Goal: Contribute content: Contribute content

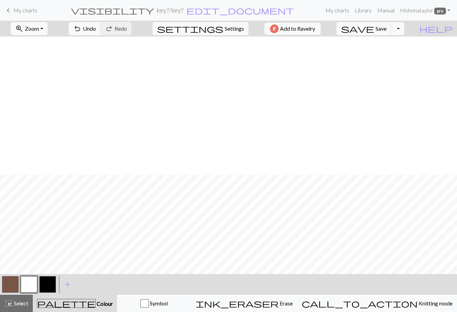
scroll to position [138, 0]
click at [32, 8] on span "My charts" at bounding box center [25, 10] width 24 height 7
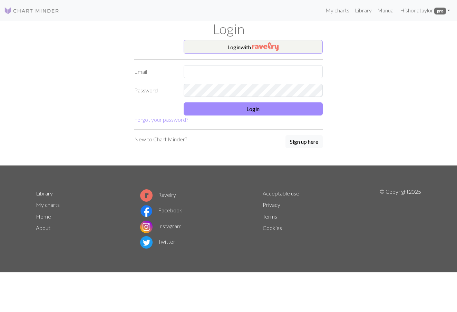
click at [265, 50] on img "button" at bounding box center [265, 46] width 27 height 8
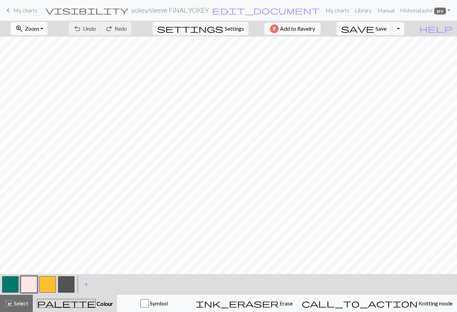
click at [29, 7] on link "keyboard_arrow_left My charts" at bounding box center [20, 10] width 33 height 12
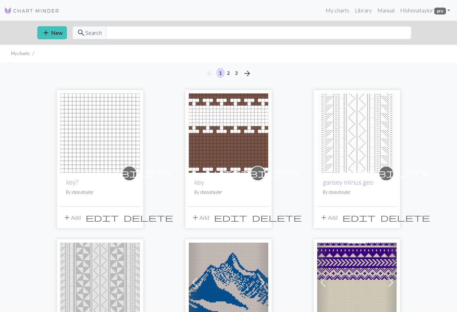
click at [111, 136] on img at bounding box center [99, 132] width 79 height 79
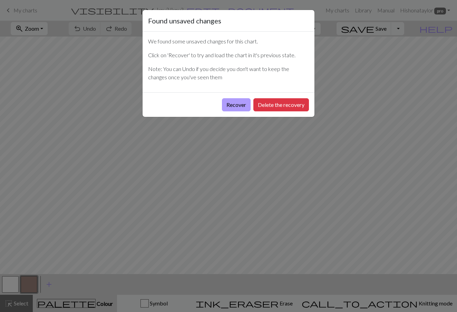
click at [239, 104] on button "Recover" at bounding box center [236, 104] width 29 height 13
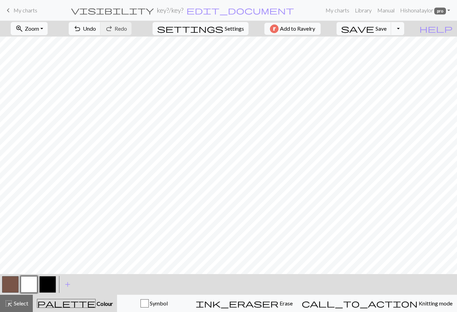
click at [13, 287] on button "button" at bounding box center [10, 284] width 17 height 17
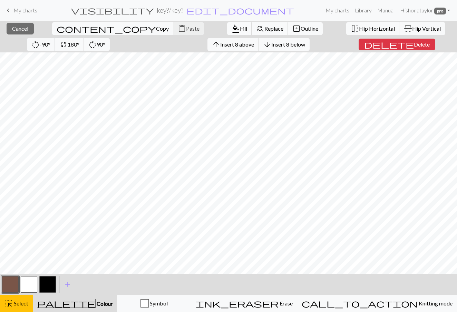
click at [231, 31] on span "format_color_fill" at bounding box center [235, 29] width 8 height 10
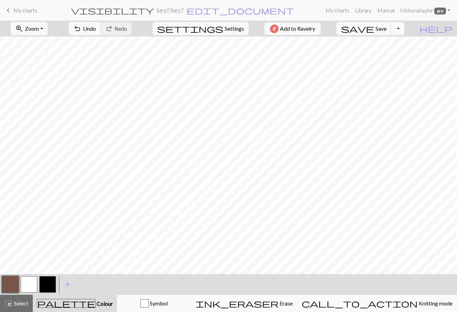
scroll to position [138, 0]
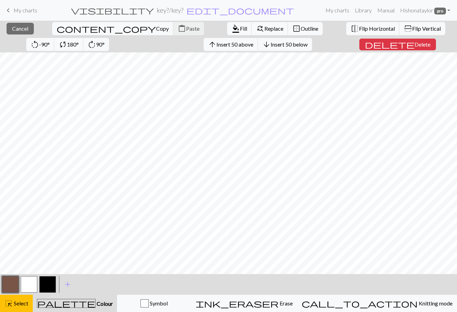
click at [319, 279] on div "close Cancel content_copy Copy content_paste Paste format_color_fill Fill find_…" at bounding box center [228, 166] width 457 height 291
click at [227, 29] on button "format_color_fill Fill" at bounding box center [239, 28] width 25 height 13
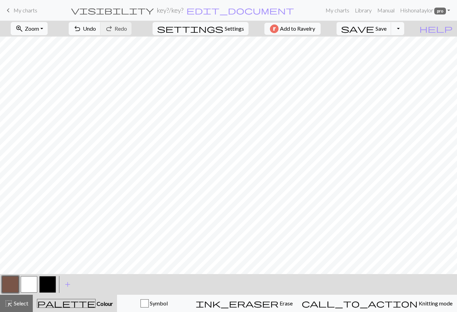
scroll to position [0, 0]
click at [31, 287] on button "button" at bounding box center [29, 284] width 17 height 17
click at [96, 27] on span "Undo" at bounding box center [89, 28] width 13 height 7
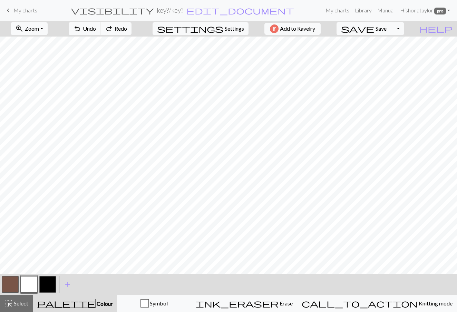
click at [49, 280] on button "button" at bounding box center [47, 284] width 17 height 17
click at [50, 280] on button "button" at bounding box center [47, 284] width 17 height 17
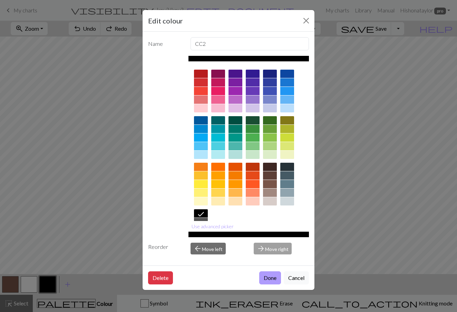
click at [272, 275] on button "Done" at bounding box center [270, 277] width 22 height 13
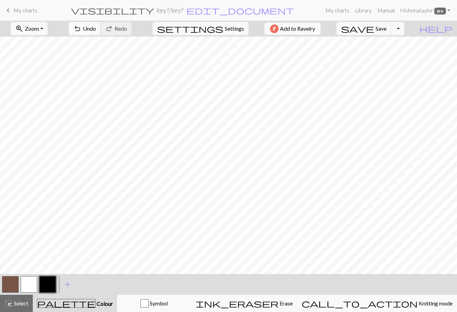
click at [96, 31] on span "Undo" at bounding box center [89, 28] width 13 height 7
click at [30, 283] on button "button" at bounding box center [29, 284] width 17 height 17
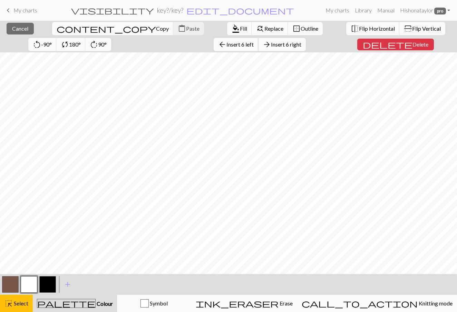
click at [226, 47] on span "Insert 6 left" at bounding box center [239, 44] width 27 height 7
click at [226, 43] on span "Insert 2 left" at bounding box center [239, 44] width 27 height 7
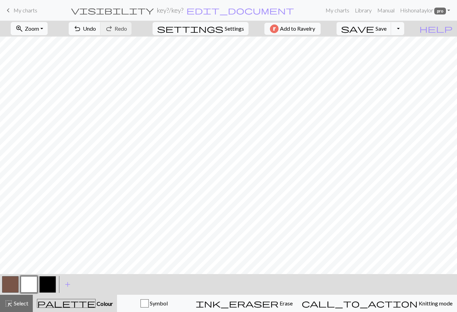
click at [50, 277] on button "button" at bounding box center [47, 284] width 17 height 17
click at [50, 285] on button "button" at bounding box center [47, 284] width 17 height 17
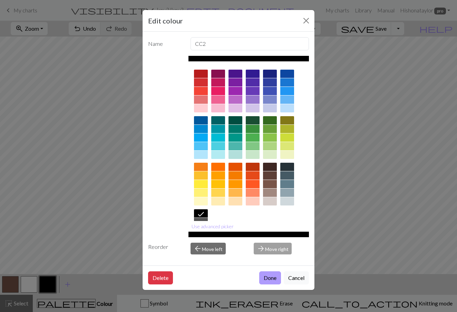
click at [271, 277] on button "Done" at bounding box center [270, 277] width 22 height 13
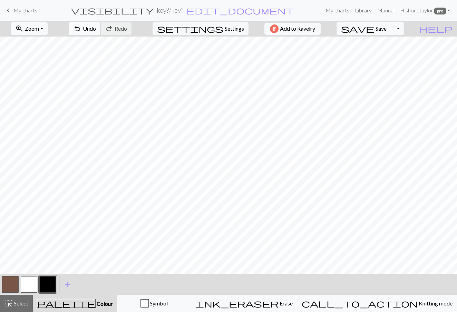
click at [101, 27] on button "undo Undo Undo" at bounding box center [85, 28] width 32 height 13
click at [101, 28] on button "undo Undo Undo" at bounding box center [85, 28] width 32 height 13
click at [96, 30] on span "Undo" at bounding box center [89, 28] width 13 height 7
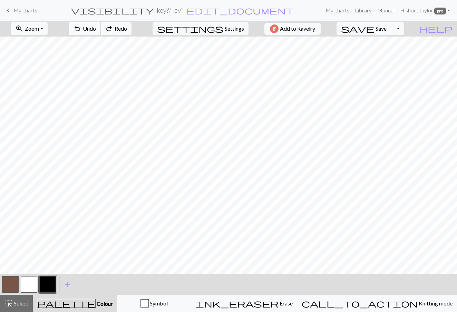
click at [96, 30] on span "Undo" at bounding box center [89, 28] width 13 height 7
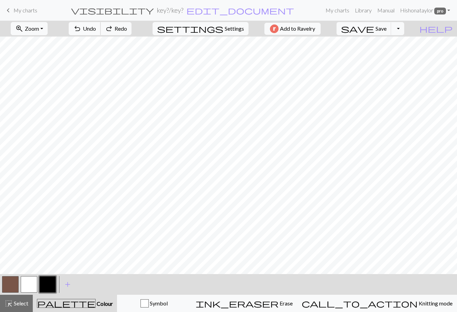
click at [96, 30] on span "Undo" at bounding box center [89, 28] width 13 height 7
click at [31, 279] on button "button" at bounding box center [29, 284] width 17 height 17
click at [96, 30] on span "Undo" at bounding box center [89, 28] width 13 height 7
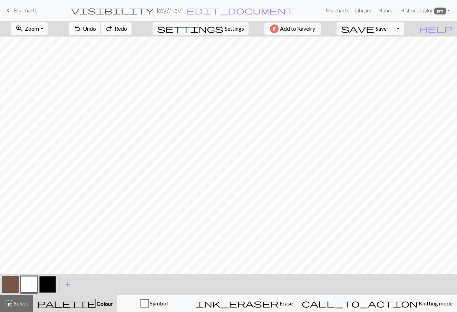
click at [96, 31] on span "Undo" at bounding box center [89, 28] width 13 height 7
click at [50, 292] on button "button" at bounding box center [47, 284] width 17 height 17
click at [96, 29] on span "Undo" at bounding box center [89, 28] width 13 height 7
click at [96, 30] on span "Undo" at bounding box center [89, 28] width 13 height 7
click at [34, 284] on button "button" at bounding box center [29, 284] width 17 height 17
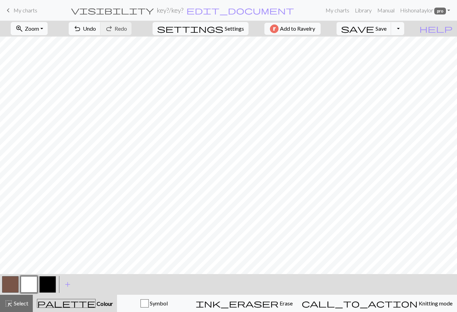
click at [47, 287] on button "button" at bounding box center [47, 284] width 17 height 17
click at [28, 283] on button "button" at bounding box center [29, 284] width 17 height 17
click at [101, 34] on button "undo Undo Undo" at bounding box center [85, 28] width 32 height 13
click at [140, 45] on div "zoom_in Zoom Zoom Fit all Fit width Fit height 50% 100% 150% 200% undo Undo Und…" at bounding box center [228, 166] width 457 height 291
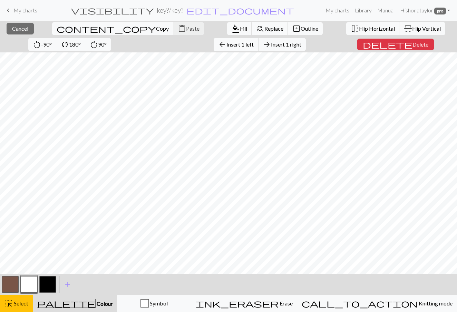
click at [226, 41] on span "Insert 1 left" at bounding box center [239, 44] width 27 height 7
click at [137, 50] on div "close Cancel content_copy Copy content_paste Paste format_color_fill Fill find_…" at bounding box center [228, 166] width 457 height 291
click at [213, 40] on button "arrow_back Insert 1 left" at bounding box center [235, 44] width 45 height 13
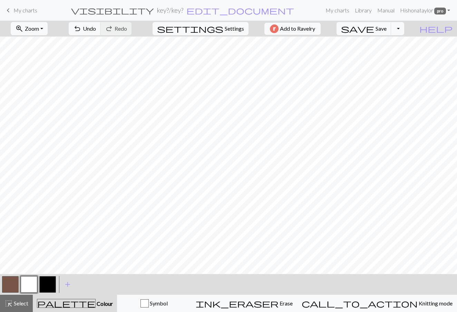
click at [9, 283] on button "button" at bounding box center [10, 284] width 17 height 17
click at [31, 282] on button "button" at bounding box center [29, 284] width 17 height 17
click at [52, 276] on button "button" at bounding box center [47, 284] width 17 height 17
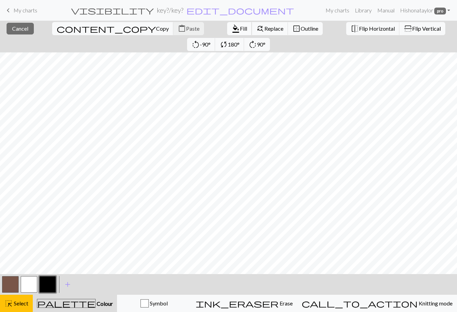
click at [240, 30] on span "Fill" at bounding box center [243, 28] width 7 height 7
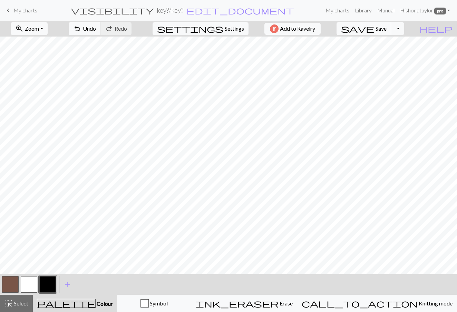
click at [32, 279] on button "button" at bounding box center [29, 284] width 17 height 17
click at [186, 47] on div "zoom_in Zoom Zoom Fit all Fit width Fit height 50% 100% 150% 200% undo Undo Und…" at bounding box center [228, 166] width 457 height 291
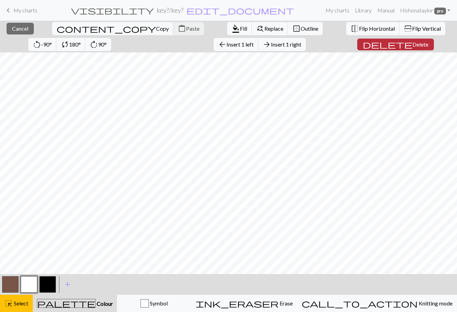
click at [362, 44] on span "delete" at bounding box center [387, 45] width 50 height 10
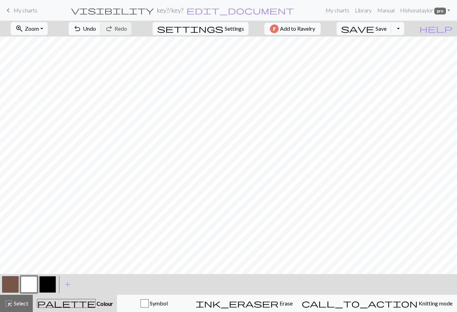
click at [45, 287] on button "button" at bounding box center [47, 284] width 17 height 17
click at [34, 281] on button "button" at bounding box center [29, 284] width 17 height 17
click at [9, 282] on button "button" at bounding box center [10, 284] width 17 height 17
click at [46, 286] on button "button" at bounding box center [47, 284] width 17 height 17
click at [24, 280] on button "button" at bounding box center [29, 284] width 17 height 17
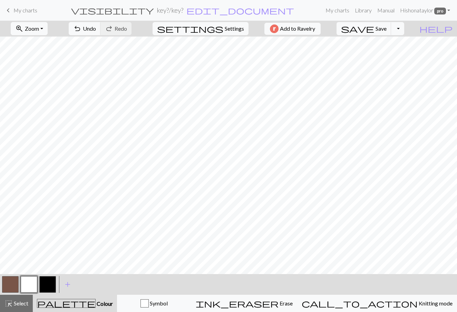
click at [54, 285] on button "button" at bounding box center [47, 284] width 17 height 17
click at [101, 28] on button "undo Undo Undo" at bounding box center [85, 28] width 32 height 13
click at [29, 285] on button "button" at bounding box center [29, 284] width 17 height 17
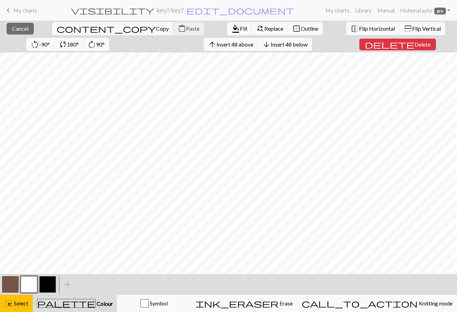
click at [258, 48] on button "arrow_downward Insert 48 below" at bounding box center [285, 44] width 54 height 13
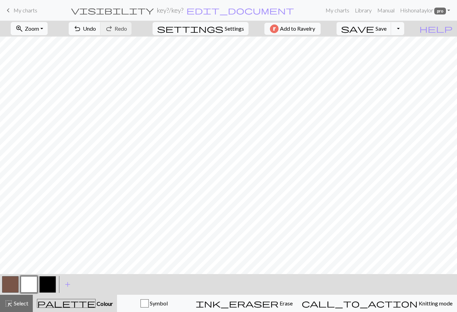
scroll to position [242, 0]
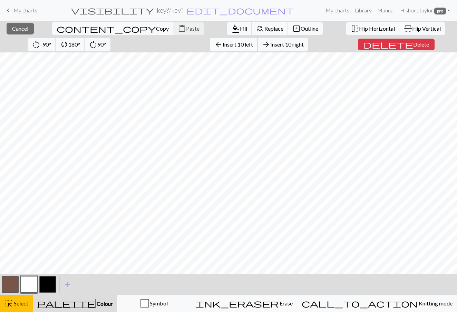
click at [222, 42] on span "Insert 10 left" at bounding box center [237, 44] width 30 height 7
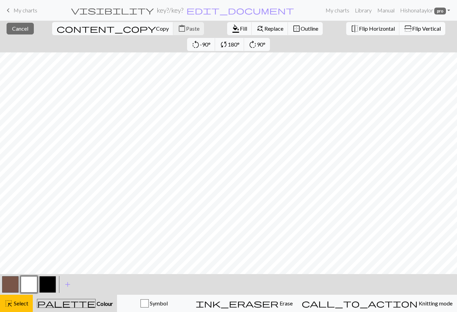
scroll to position [469, 0]
click at [25, 34] on button "close Cancel" at bounding box center [20, 29] width 27 height 12
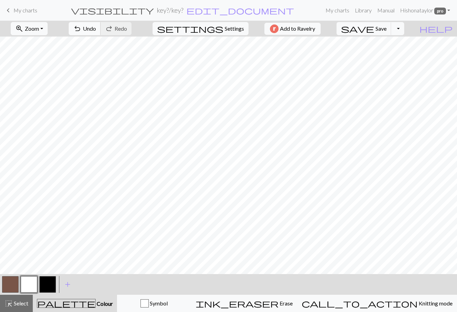
click at [101, 25] on button "undo Undo Undo" at bounding box center [85, 28] width 32 height 13
click at [96, 25] on span "Undo" at bounding box center [89, 28] width 13 height 7
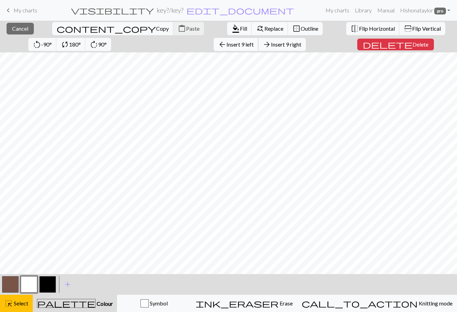
click at [226, 44] on span "Insert 9 left" at bounding box center [239, 44] width 27 height 7
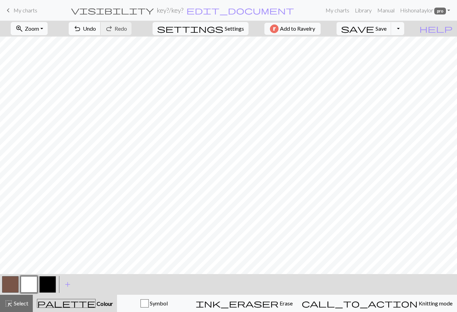
click at [81, 31] on span "undo" at bounding box center [77, 29] width 8 height 10
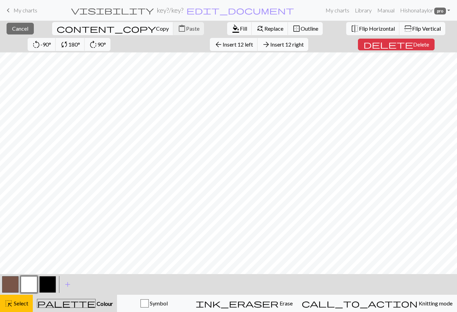
click at [270, 42] on span "Insert 12 right" at bounding box center [286, 44] width 33 height 7
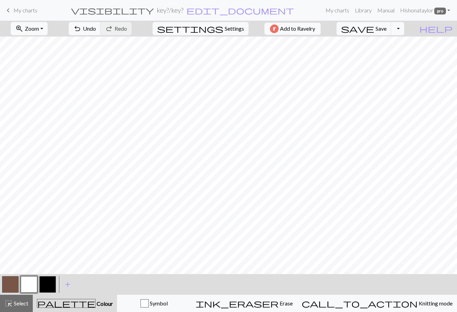
click at [46, 288] on button "button" at bounding box center [47, 284] width 17 height 17
click at [96, 29] on span "Undo" at bounding box center [89, 28] width 13 height 7
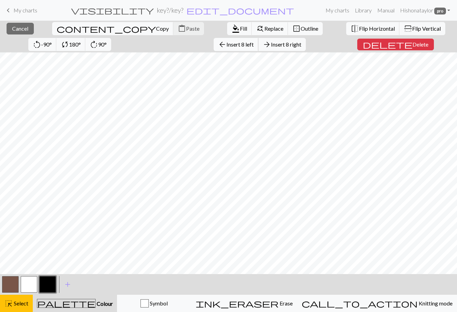
click at [226, 43] on span "Insert 8 left" at bounding box center [239, 44] width 27 height 7
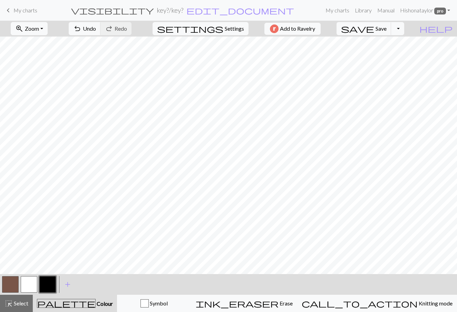
click at [31, 284] on button "button" at bounding box center [29, 284] width 17 height 17
click at [101, 24] on button "undo Undo Undo" at bounding box center [85, 28] width 32 height 13
click at [96, 31] on span "Undo" at bounding box center [89, 28] width 13 height 7
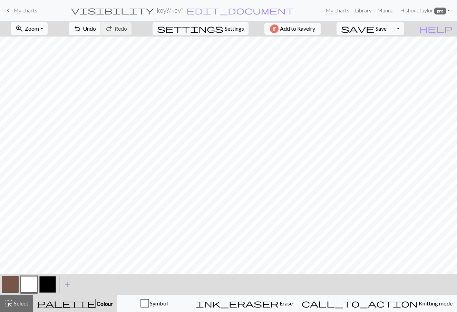
click at [50, 288] on button "button" at bounding box center [47, 284] width 17 height 17
click at [13, 280] on button "button" at bounding box center [10, 284] width 17 height 17
click at [49, 284] on button "button" at bounding box center [47, 284] width 17 height 17
click at [26, 283] on button "button" at bounding box center [29, 284] width 17 height 17
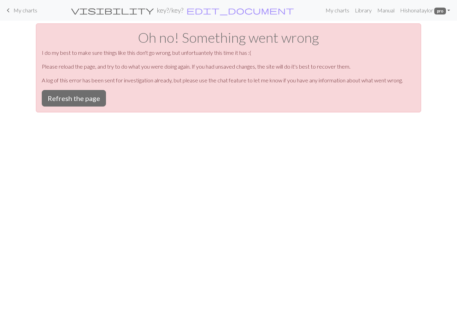
scroll to position [0, 0]
click at [92, 93] on button "Refresh the page" at bounding box center [74, 98] width 64 height 17
click at [389, 142] on div "keyboard_arrow_left My charts visibility key? / key? edit_document Edit setting…" at bounding box center [228, 156] width 457 height 312
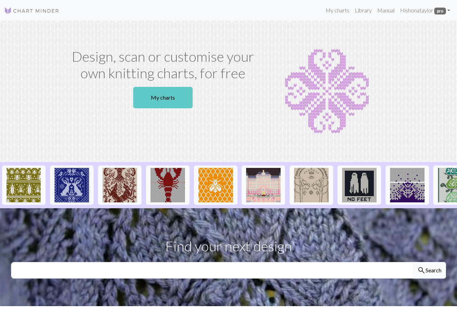
click at [156, 91] on link "My charts" at bounding box center [162, 97] width 59 height 21
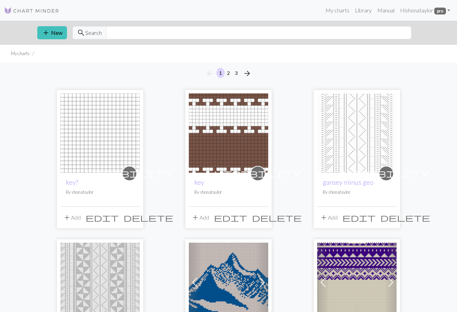
click at [116, 134] on img at bounding box center [99, 132] width 79 height 79
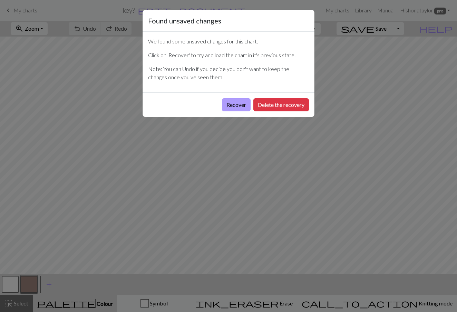
click at [224, 107] on button "Recover" at bounding box center [236, 104] width 29 height 13
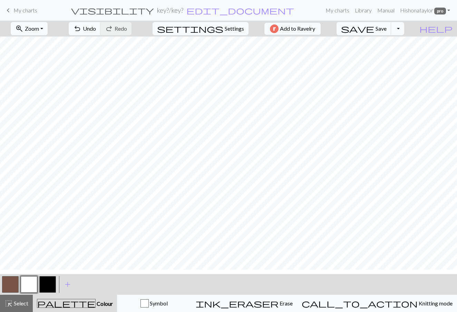
scroll to position [91, 0]
click at [47, 285] on button "button" at bounding box center [47, 284] width 17 height 17
click at [23, 287] on button "button" at bounding box center [29, 284] width 17 height 17
click at [49, 285] on button "button" at bounding box center [47, 284] width 17 height 17
click at [12, 285] on button "button" at bounding box center [10, 284] width 17 height 17
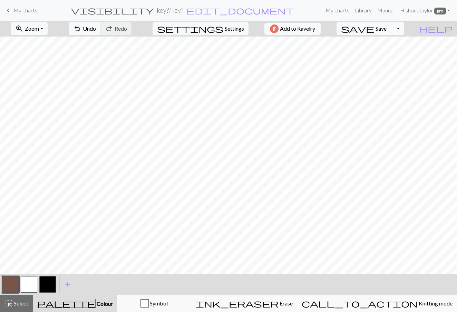
click at [50, 279] on button "button" at bounding box center [47, 284] width 17 height 17
click at [12, 286] on button "button" at bounding box center [10, 284] width 17 height 17
click at [34, 279] on button "button" at bounding box center [29, 284] width 17 height 17
click at [3, 287] on button "button" at bounding box center [10, 284] width 17 height 17
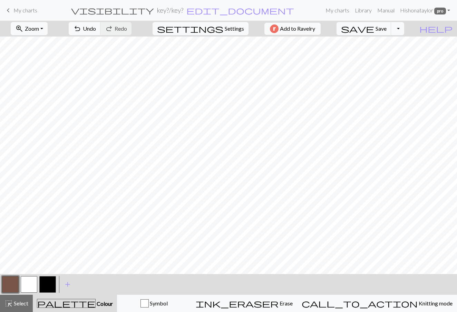
click at [49, 279] on button "button" at bounding box center [47, 284] width 17 height 17
click at [25, 288] on button "button" at bounding box center [29, 284] width 17 height 17
click at [26, 285] on button "button" at bounding box center [29, 284] width 17 height 17
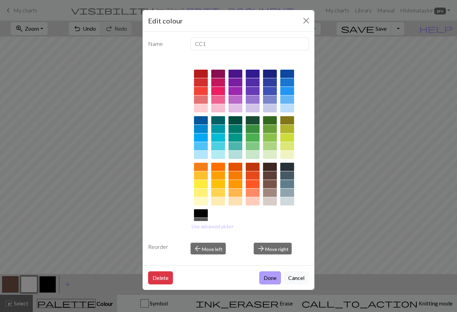
click at [274, 279] on button "Done" at bounding box center [270, 277] width 22 height 13
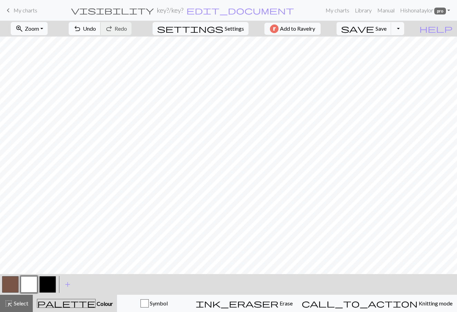
click at [96, 26] on span "Undo" at bounding box center [89, 28] width 13 height 7
click at [15, 281] on button "button" at bounding box center [10, 284] width 17 height 17
click at [14, 281] on button "button" at bounding box center [10, 284] width 17 height 17
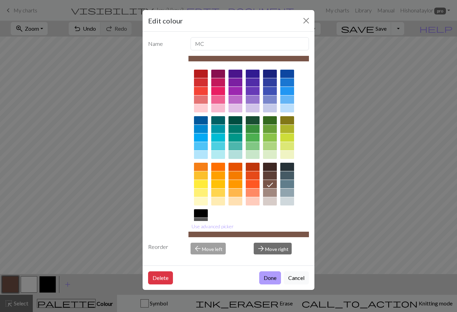
click at [273, 277] on button "Done" at bounding box center [270, 277] width 22 height 13
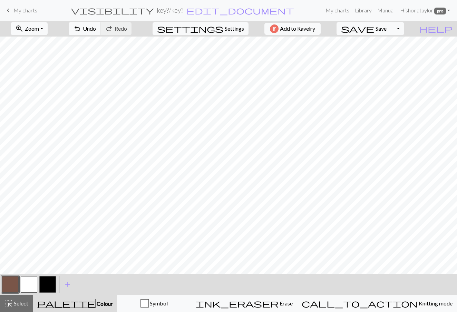
click at [30, 282] on button "button" at bounding box center [29, 284] width 17 height 17
click at [101, 34] on button "undo Undo Undo" at bounding box center [85, 28] width 32 height 13
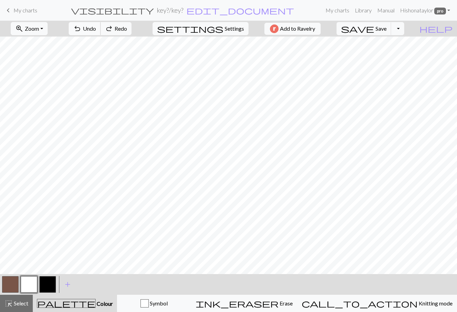
click at [101, 34] on button "undo Undo Undo" at bounding box center [85, 28] width 32 height 13
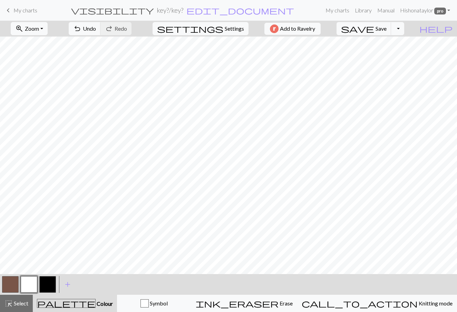
click at [8, 285] on button "button" at bounding box center [10, 284] width 17 height 17
click at [28, 277] on button "button" at bounding box center [29, 284] width 17 height 17
click at [9, 284] on button "button" at bounding box center [10, 284] width 17 height 17
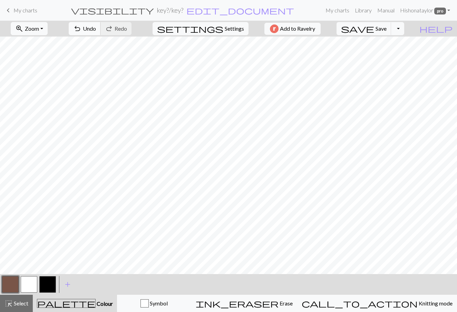
click at [96, 31] on span "Undo" at bounding box center [89, 28] width 13 height 7
click at [113, 30] on span "redo" at bounding box center [109, 29] width 8 height 10
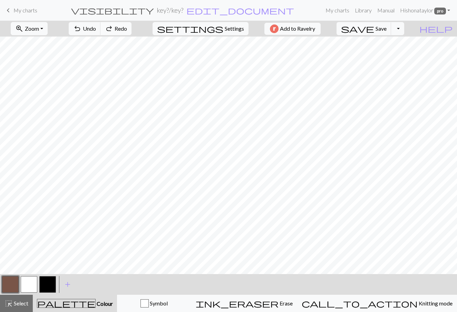
click at [113, 30] on span "redo" at bounding box center [109, 29] width 8 height 10
click at [10, 281] on button "button" at bounding box center [10, 284] width 17 height 17
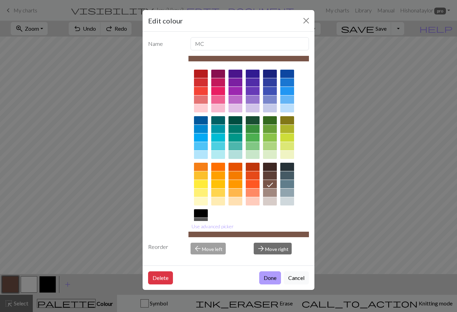
click at [270, 275] on button "Done" at bounding box center [270, 277] width 22 height 13
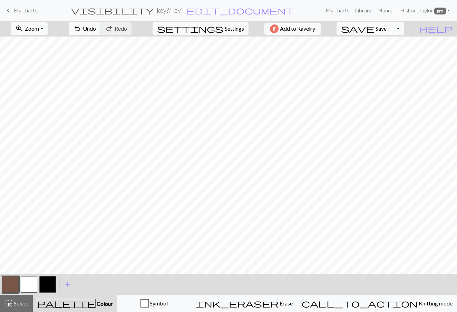
scroll to position [138, 0]
click at [30, 285] on button "button" at bounding box center [29, 284] width 17 height 17
click at [7, 286] on button "button" at bounding box center [10, 284] width 17 height 17
click at [26, 287] on button "button" at bounding box center [29, 284] width 17 height 17
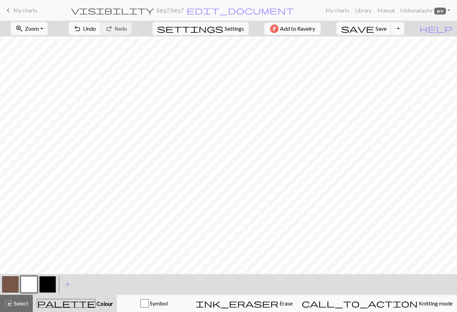
scroll to position [111, 0]
click at [101, 25] on button "undo Undo Undo" at bounding box center [85, 28] width 32 height 13
click at [11, 284] on button "button" at bounding box center [10, 284] width 17 height 17
click at [14, 286] on button "button" at bounding box center [10, 284] width 17 height 17
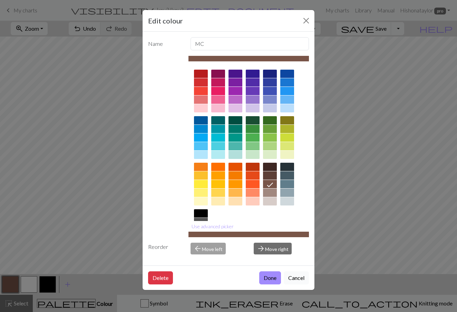
click at [302, 279] on button "Cancel" at bounding box center [295, 277] width 25 height 13
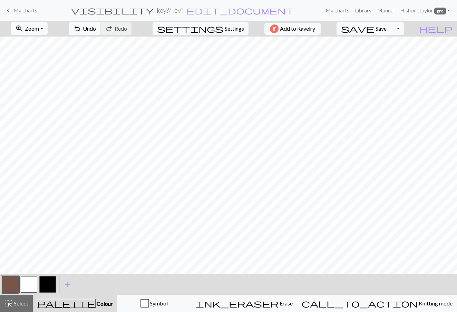
click at [31, 286] on button "button" at bounding box center [29, 284] width 17 height 17
click at [15, 282] on button "button" at bounding box center [10, 284] width 17 height 17
click at [27, 280] on button "button" at bounding box center [29, 284] width 17 height 17
click at [101, 29] on button "undo Undo Undo" at bounding box center [85, 28] width 32 height 13
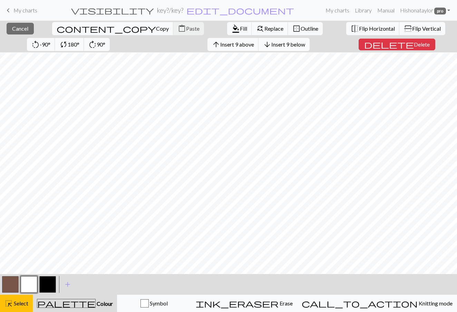
scroll to position [154, 0]
click at [270, 42] on span "Insert 11 below" at bounding box center [288, 44] width 37 height 7
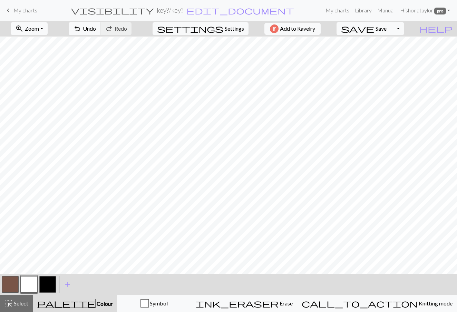
scroll to position [214, 0]
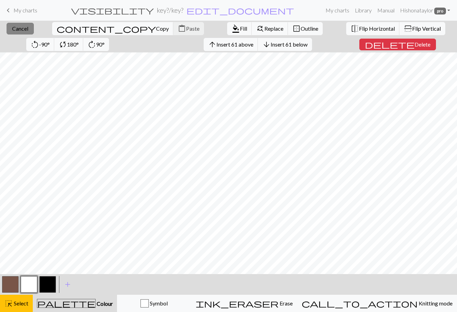
click at [28, 29] on button "close Cancel" at bounding box center [20, 29] width 27 height 12
click at [270, 46] on span "Insert 61 below" at bounding box center [288, 44] width 37 height 7
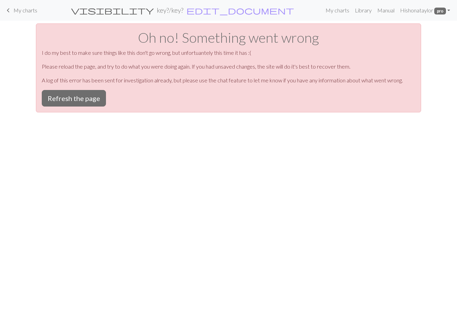
scroll to position [0, 0]
click at [81, 103] on button "Refresh the page" at bounding box center [74, 98] width 64 height 17
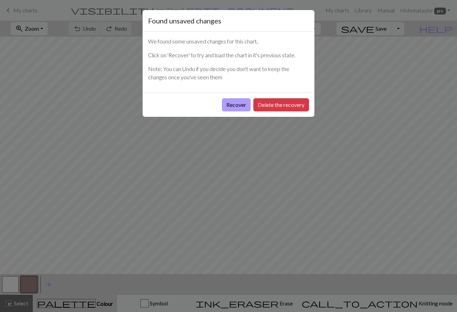
click at [247, 106] on button "Recover" at bounding box center [236, 104] width 29 height 13
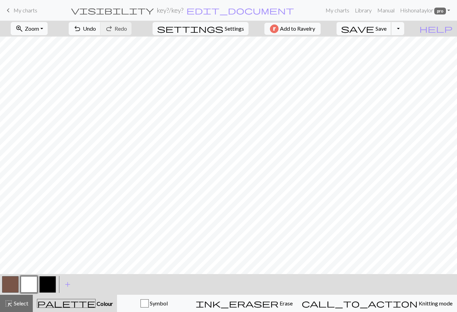
click at [374, 27] on span "save" at bounding box center [357, 29] width 33 height 10
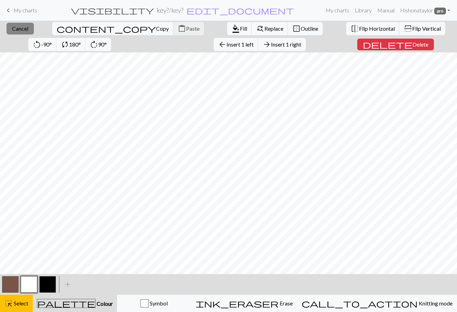
click at [24, 30] on span "Cancel" at bounding box center [20, 28] width 16 height 7
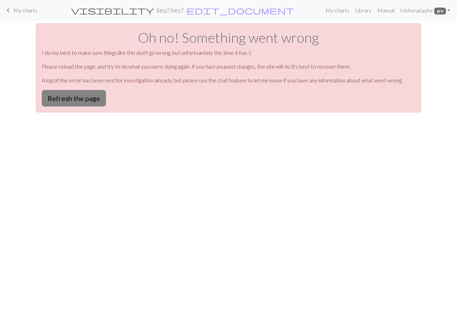
click at [85, 95] on button "Refresh the page" at bounding box center [74, 98] width 64 height 17
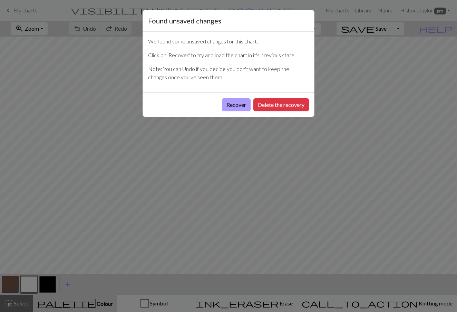
click at [230, 107] on button "Recover" at bounding box center [236, 104] width 29 height 13
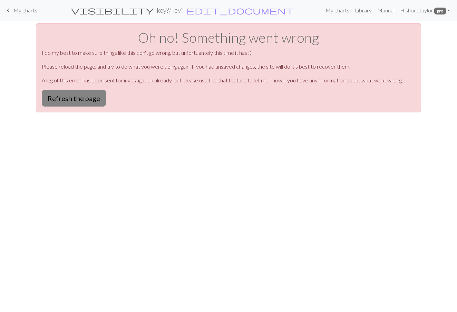
click at [100, 95] on button "Refresh the page" at bounding box center [74, 98] width 64 height 17
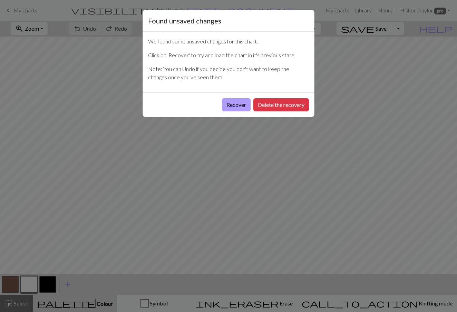
click at [227, 101] on button "Recover" at bounding box center [236, 104] width 29 height 13
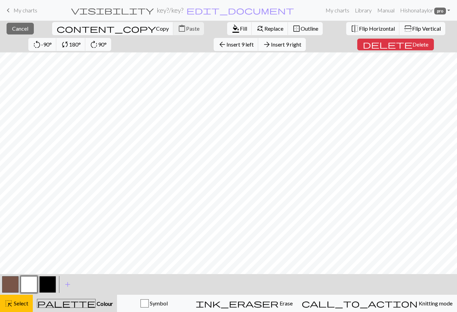
click at [271, 42] on span "Insert 9 right" at bounding box center [286, 44] width 30 height 7
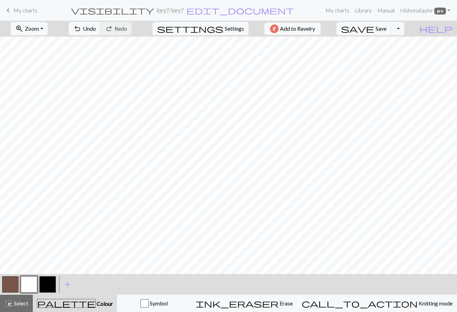
click at [17, 281] on button "button" at bounding box center [10, 284] width 17 height 17
click at [35, 284] on button "button" at bounding box center [29, 284] width 17 height 17
click at [12, 282] on button "button" at bounding box center [10, 284] width 17 height 17
click at [34, 285] on button "button" at bounding box center [29, 284] width 17 height 17
click at [10, 283] on button "button" at bounding box center [10, 284] width 17 height 17
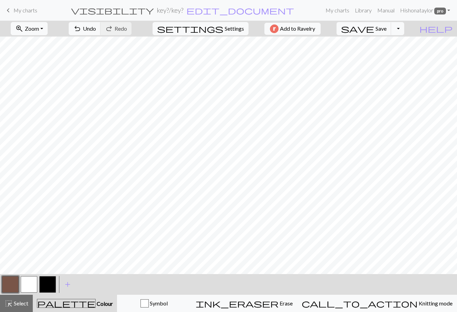
click at [33, 281] on button "button" at bounding box center [29, 284] width 17 height 17
click at [6, 285] on button "button" at bounding box center [10, 284] width 17 height 17
click at [225, 48] on div "zoom_in Zoom Zoom Fit all Fit width Fit height 50% 100% 150% 200% undo Undo Und…" at bounding box center [228, 166] width 457 height 291
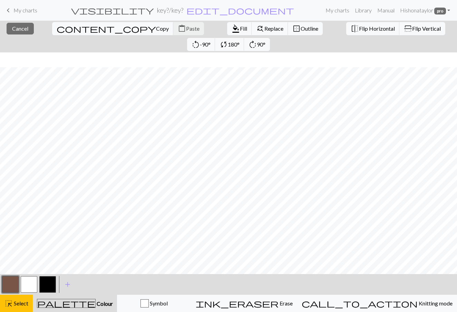
scroll to position [212, 0]
click at [31, 283] on button "button" at bounding box center [29, 284] width 17 height 17
click at [240, 28] on span "Fill" at bounding box center [243, 28] width 7 height 7
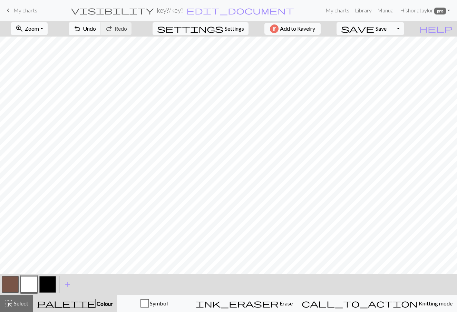
scroll to position [92, 0]
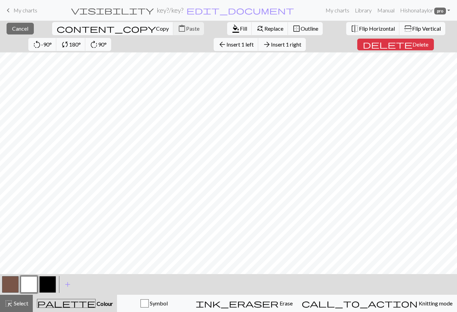
click at [317, 48] on div "close Cancel content_copy Copy content_paste Paste format_color_fill Fill find_…" at bounding box center [228, 166] width 457 height 291
click at [226, 46] on span "Insert 1 left" at bounding box center [239, 44] width 27 height 7
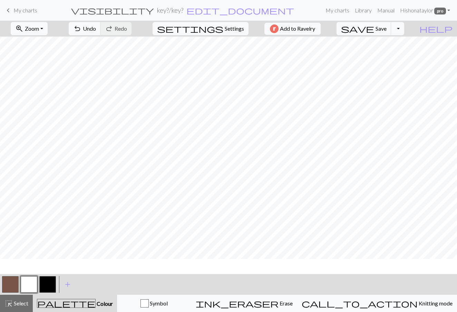
scroll to position [118, 0]
click at [323, 48] on div "zoom_in Zoom Zoom Fit all Fit width Fit height 50% 100% 150% 200% undo Undo Und…" at bounding box center [228, 166] width 457 height 291
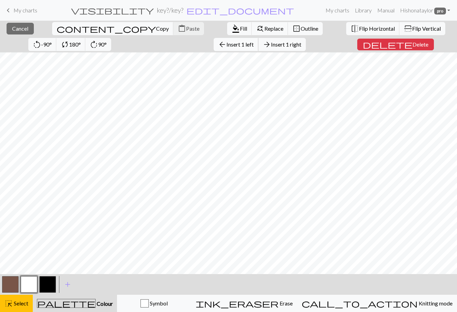
click at [213, 41] on button "arrow_back Insert 1 left" at bounding box center [235, 44] width 45 height 13
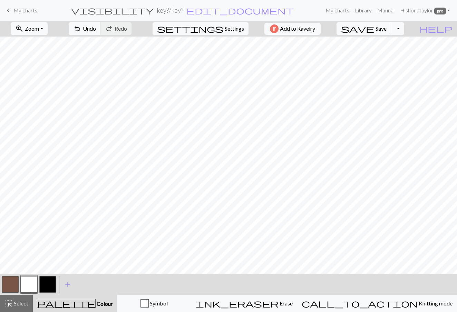
click at [14, 281] on button "button" at bounding box center [10, 284] width 17 height 17
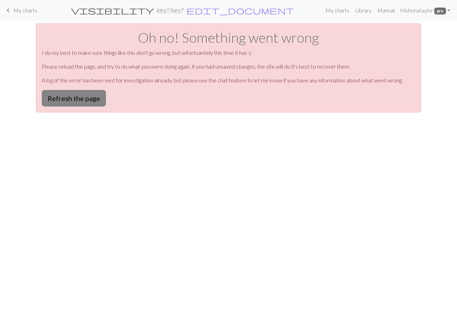
click at [83, 100] on button "Refresh the page" at bounding box center [74, 98] width 64 height 17
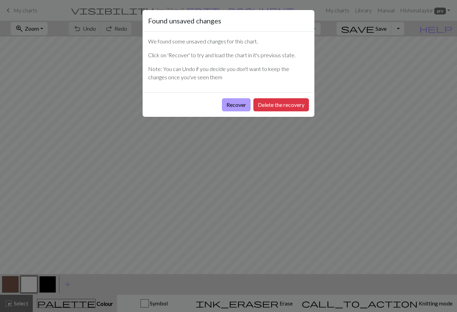
click at [236, 104] on button "Recover" at bounding box center [236, 104] width 29 height 13
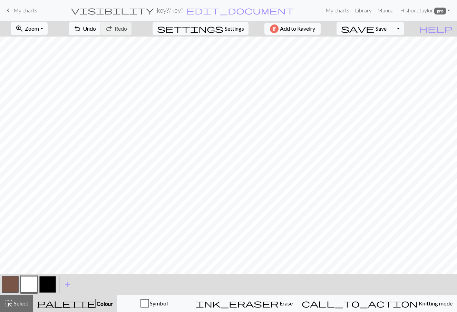
click at [326, 48] on div "zoom_in Zoom Zoom Fit all Fit width Fit height 50% 100% 150% 200% undo Undo Und…" at bounding box center [228, 166] width 457 height 291
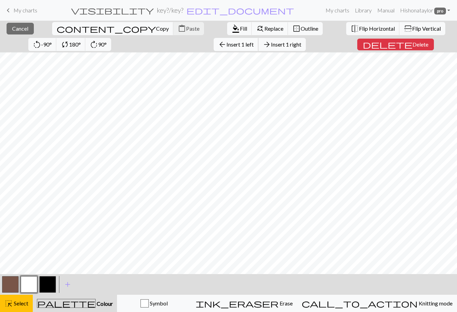
click at [226, 43] on span "Insert 1 left" at bounding box center [239, 44] width 27 height 7
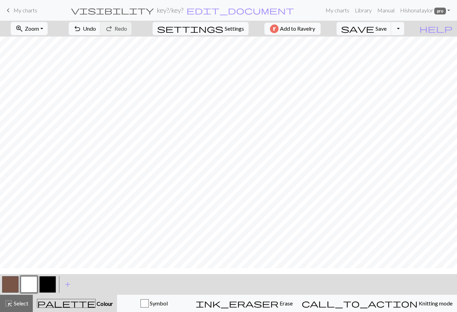
scroll to position [42, 0]
click at [323, 47] on div "zoom_in Zoom Zoom Fit all Fit width Fit height 50% 100% 150% 200% undo Undo Und…" at bounding box center [228, 166] width 457 height 291
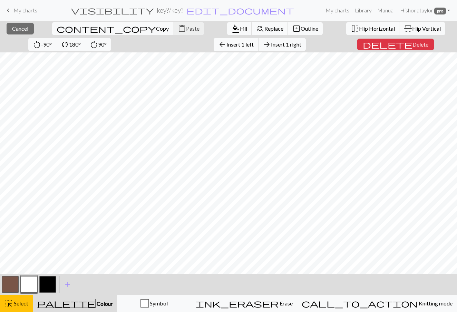
click at [226, 47] on span "Insert 1 left" at bounding box center [239, 44] width 27 height 7
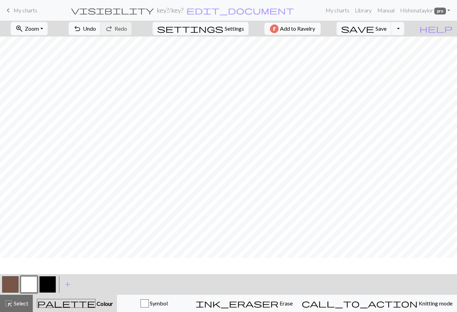
scroll to position [158, 0]
click at [96, 28] on span "Undo" at bounding box center [89, 28] width 13 height 7
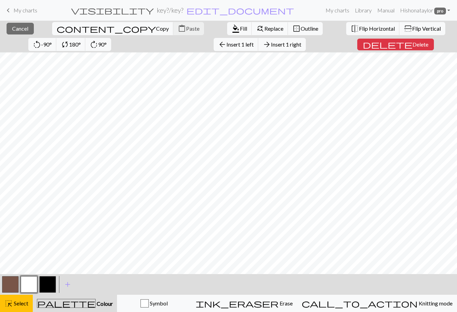
click at [362, 46] on div "close Cancel content_copy Copy content_paste Paste format_color_fill Fill find_…" at bounding box center [228, 166] width 457 height 291
click at [412, 43] on span "Delete" at bounding box center [420, 44] width 16 height 7
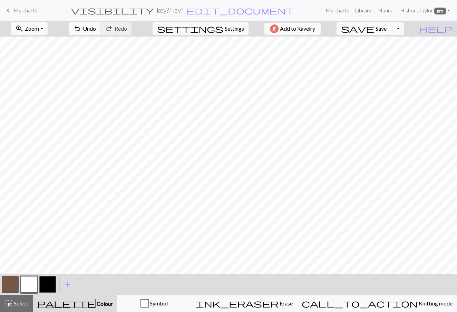
click at [9, 282] on button "button" at bounding box center [10, 284] width 17 height 17
click at [40, 283] on button "button" at bounding box center [47, 284] width 17 height 17
click at [27, 283] on button "button" at bounding box center [29, 284] width 17 height 17
click at [96, 29] on span "Undo" at bounding box center [89, 28] width 13 height 7
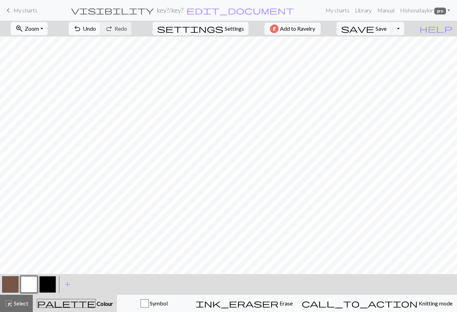
click at [48, 26] on button "zoom_in Zoom Zoom" at bounding box center [29, 28] width 37 height 13
click at [54, 58] on button "Fit width" at bounding box center [38, 54] width 54 height 11
click at [39, 26] on span "Zoom" at bounding box center [32, 28] width 14 height 7
click at [47, 44] on button "Fit all" at bounding box center [38, 43] width 54 height 11
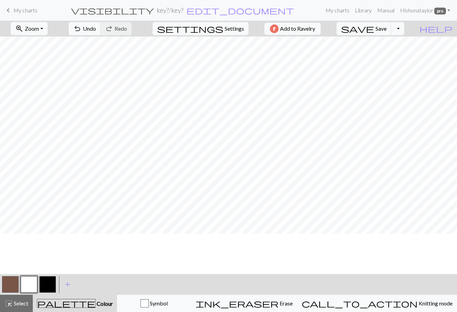
scroll to position [0, 0]
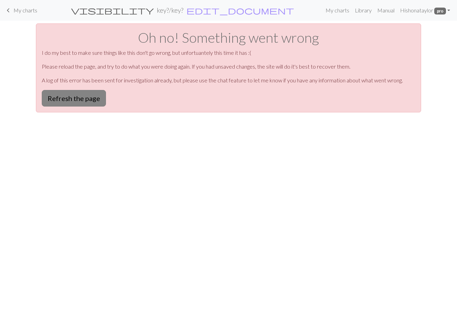
click at [94, 92] on button "Refresh the page" at bounding box center [74, 98] width 64 height 17
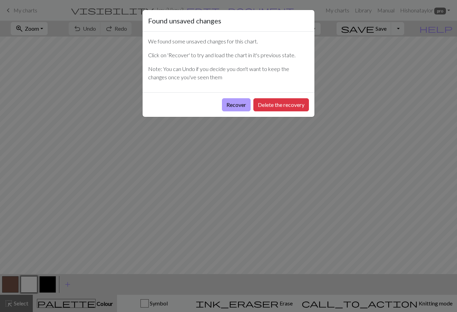
click at [226, 106] on button "Recover" at bounding box center [236, 104] width 29 height 13
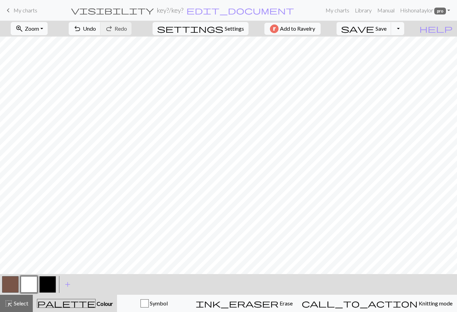
click at [5, 285] on button "button" at bounding box center [10, 284] width 17 height 17
click at [48, 27] on button "zoom_in Zoom Zoom" at bounding box center [29, 28] width 37 height 13
click at [60, 57] on button "Fit width" at bounding box center [38, 54] width 54 height 11
click at [29, 283] on button "button" at bounding box center [29, 284] width 17 height 17
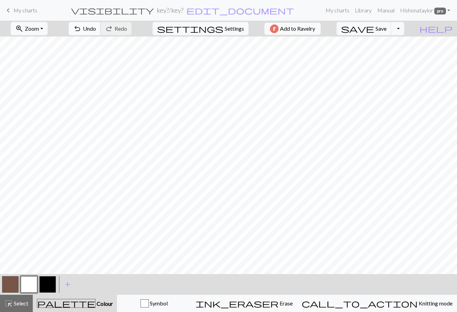
click at [96, 28] on span "Undo" at bounding box center [89, 28] width 13 height 7
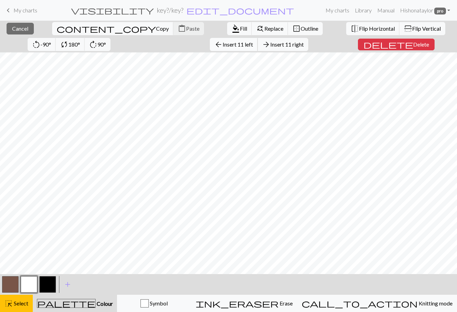
click at [222, 42] on span "Insert 11 left" at bounding box center [237, 44] width 30 height 7
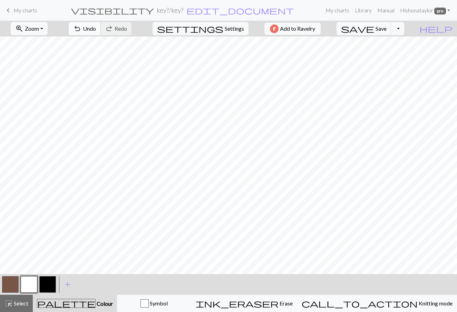
click at [101, 32] on button "undo Undo Undo" at bounding box center [85, 28] width 32 height 13
click at [96, 27] on span "Undo" at bounding box center [89, 28] width 13 height 7
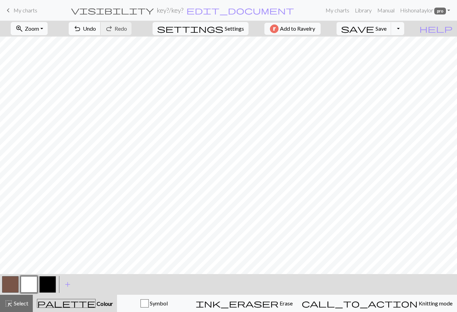
click at [101, 28] on button "undo Undo Undo" at bounding box center [85, 28] width 32 height 13
click at [96, 28] on span "Undo" at bounding box center [89, 28] width 13 height 7
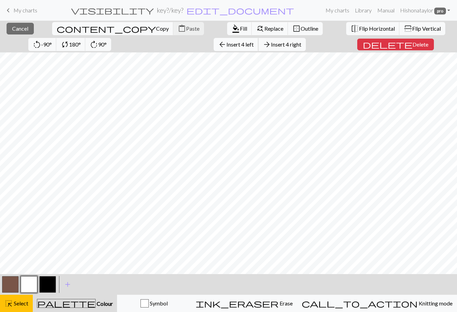
click at [213, 40] on button "arrow_back Insert 4 left" at bounding box center [235, 44] width 45 height 13
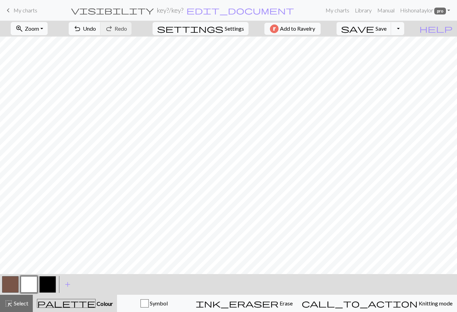
click at [292, 47] on div "zoom_in Zoom Zoom Fit all Fit width Fit height 50% 100% 150% 200% undo Undo Und…" at bounding box center [228, 166] width 457 height 291
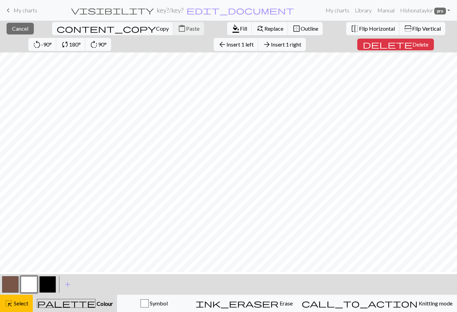
scroll to position [127, 0]
click at [362, 49] on span "delete" at bounding box center [387, 45] width 50 height 10
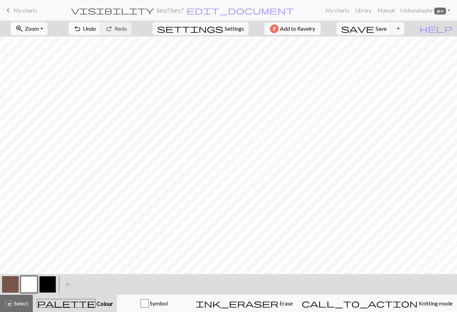
scroll to position [93, 0]
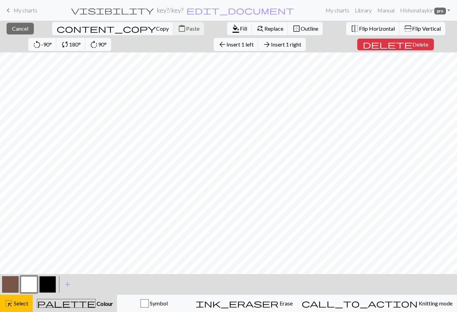
click at [189, 47] on div "close Cancel content_copy Copy content_paste Paste format_color_fill Fill find_…" at bounding box center [228, 166] width 457 height 291
click at [412, 46] on span "Delete" at bounding box center [420, 44] width 16 height 7
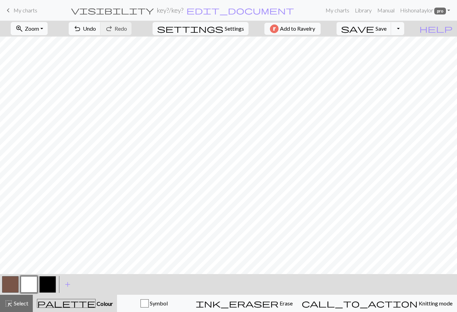
click at [11, 286] on button "button" at bounding box center [10, 284] width 17 height 17
click at [188, 46] on div "zoom_in Zoom Zoom Fit all Fit width Fit height 50% 100% 150% 200% undo Undo Und…" at bounding box center [228, 166] width 457 height 291
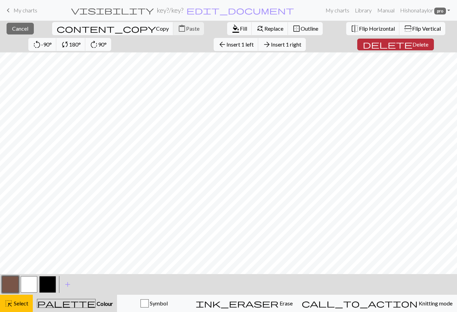
click at [371, 49] on button "delete Delete" at bounding box center [395, 45] width 77 height 12
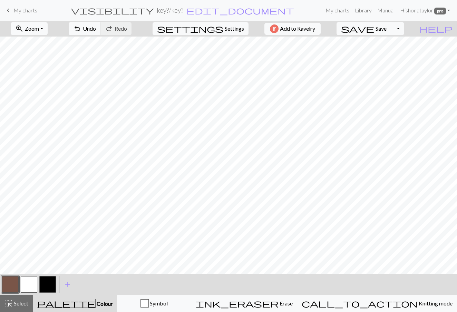
click at [27, 283] on button "button" at bounding box center [29, 284] width 17 height 17
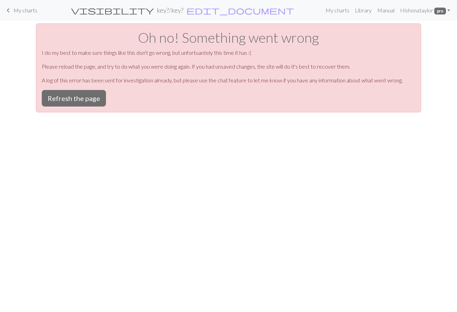
scroll to position [0, 0]
click at [88, 101] on button "Refresh the page" at bounding box center [74, 98] width 64 height 17
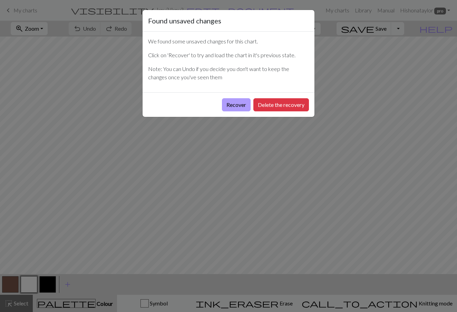
click at [233, 101] on button "Recover" at bounding box center [236, 104] width 29 height 13
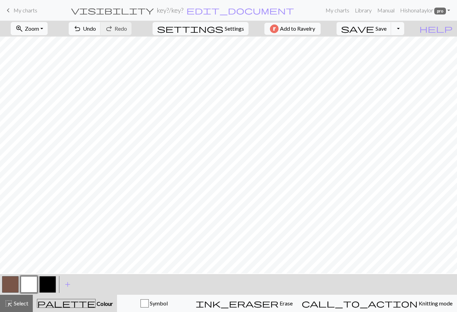
scroll to position [21, 0]
click at [39, 25] on span "Zoom" at bounding box center [32, 28] width 14 height 7
click at [55, 57] on button "Fit width" at bounding box center [38, 54] width 54 height 11
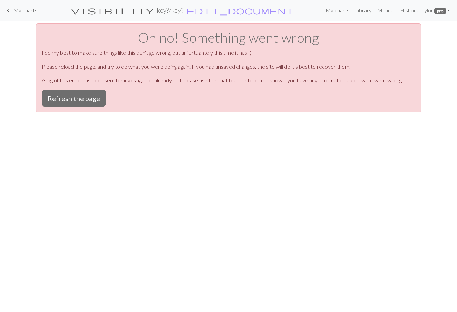
scroll to position [0, 0]
click at [82, 97] on button "Refresh the page" at bounding box center [74, 98] width 64 height 17
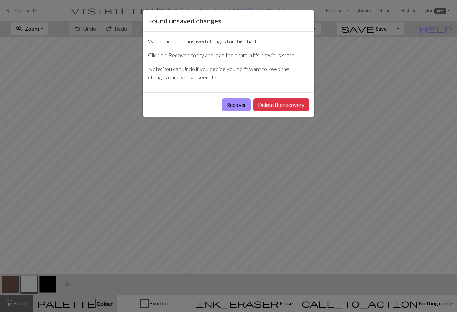
click at [236, 111] on div "Recover Delete the recovery" at bounding box center [228, 104] width 172 height 24
click at [237, 106] on button "Recover" at bounding box center [236, 104] width 29 height 13
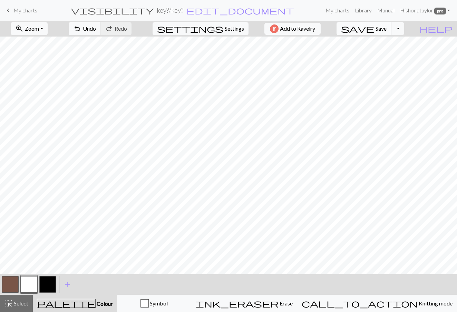
click at [386, 31] on span "Save" at bounding box center [380, 28] width 11 height 7
click at [51, 288] on button "button" at bounding box center [47, 284] width 17 height 17
click at [27, 283] on button "button" at bounding box center [29, 284] width 17 height 17
click at [14, 283] on button "button" at bounding box center [10, 284] width 17 height 17
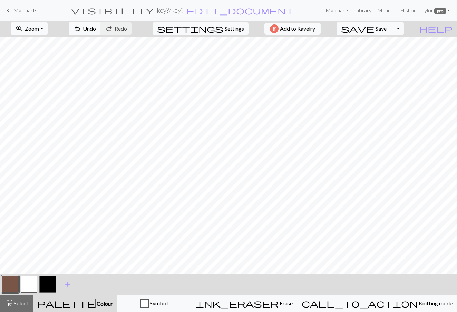
click at [28, 284] on button "button" at bounding box center [29, 284] width 17 height 17
click at [16, 286] on button "button" at bounding box center [10, 284] width 17 height 17
click at [30, 282] on button "button" at bounding box center [29, 284] width 17 height 17
click at [10, 284] on button "button" at bounding box center [10, 284] width 17 height 17
click at [26, 282] on button "button" at bounding box center [29, 284] width 17 height 17
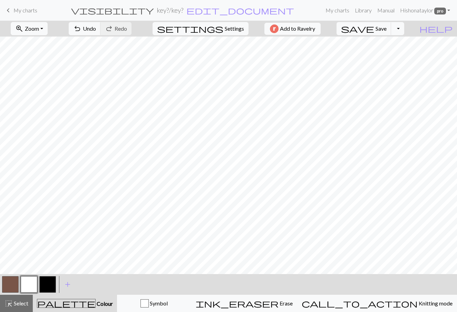
click at [50, 281] on button "button" at bounding box center [47, 284] width 17 height 17
click at [7, 285] on button "button" at bounding box center [10, 284] width 17 height 17
click at [31, 280] on button "button" at bounding box center [29, 284] width 17 height 17
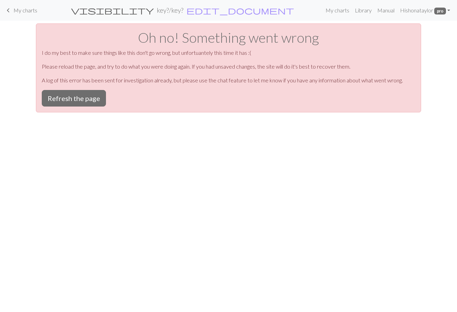
scroll to position [0, 0]
click at [90, 101] on button "Refresh the page" at bounding box center [74, 98] width 64 height 17
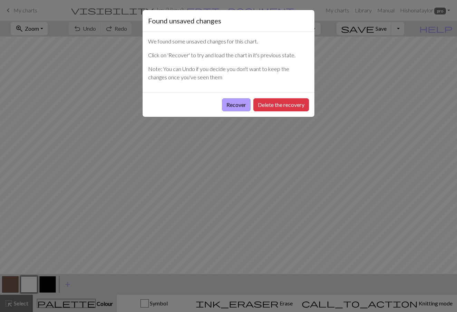
click at [241, 102] on button "Recover" at bounding box center [236, 104] width 29 height 13
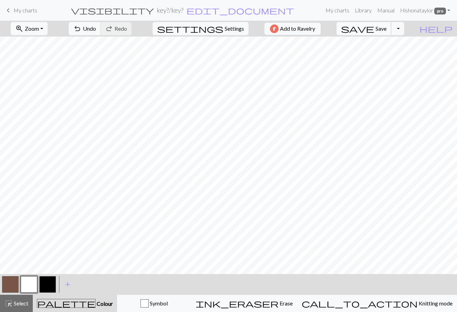
click at [374, 32] on span "save" at bounding box center [357, 29] width 33 height 10
click at [47, 285] on button "button" at bounding box center [47, 284] width 17 height 17
click at [29, 286] on button "button" at bounding box center [29, 284] width 17 height 17
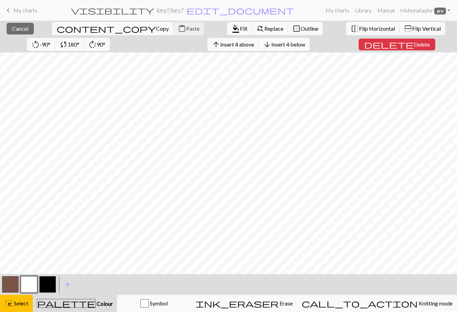
click at [271, 43] on span "Insert 4 below" at bounding box center [288, 44] width 34 height 7
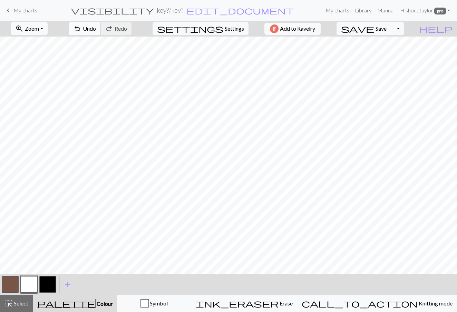
click at [101, 24] on button "undo Undo Undo" at bounding box center [85, 28] width 32 height 13
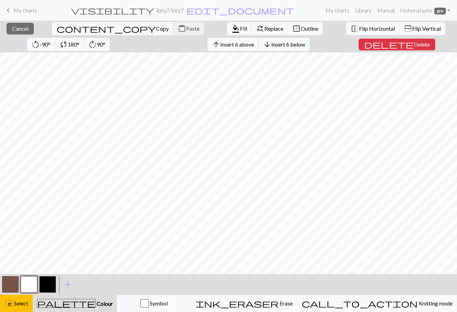
click at [220, 46] on span "Insert 6 above" at bounding box center [237, 44] width 34 height 7
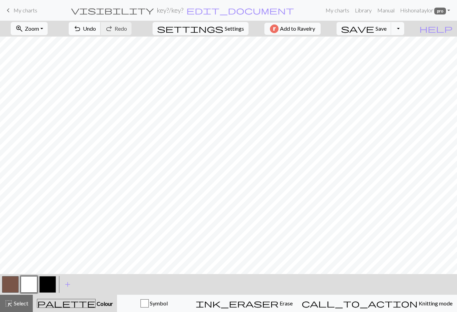
click at [101, 29] on button "undo Undo Undo" at bounding box center [85, 28] width 32 height 13
click at [96, 26] on span "Undo" at bounding box center [89, 28] width 13 height 7
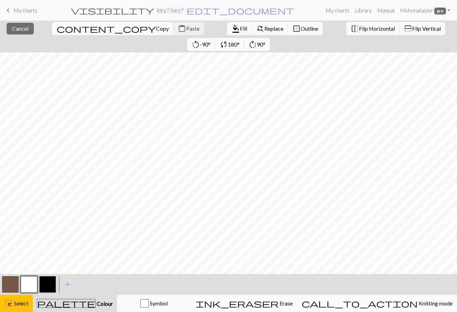
click at [48, 289] on button "button" at bounding box center [47, 284] width 17 height 17
click at [240, 27] on span "Fill" at bounding box center [243, 28] width 7 height 7
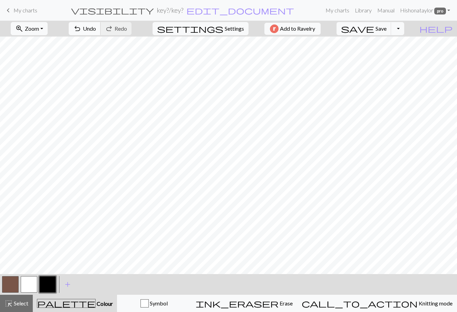
click at [96, 29] on span "Undo" at bounding box center [89, 28] width 13 height 7
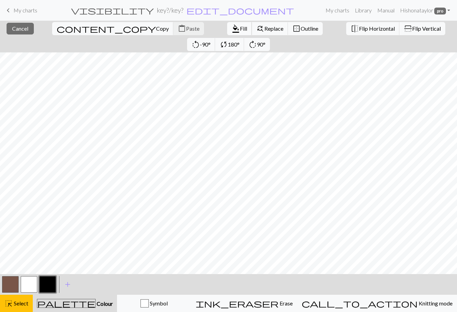
click at [231, 28] on span "format_color_fill" at bounding box center [235, 29] width 8 height 10
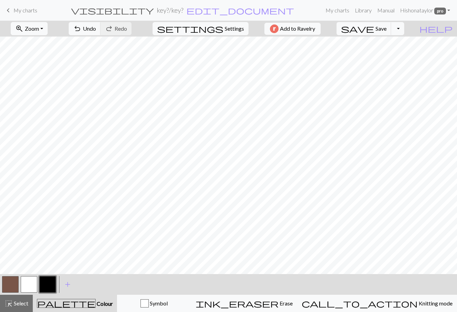
click at [29, 282] on button "button" at bounding box center [29, 284] width 17 height 17
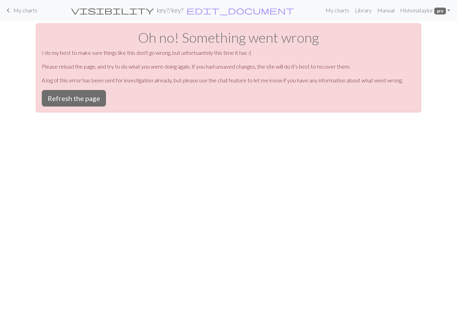
scroll to position [0, 0]
click at [84, 102] on button "Refresh the page" at bounding box center [74, 98] width 64 height 17
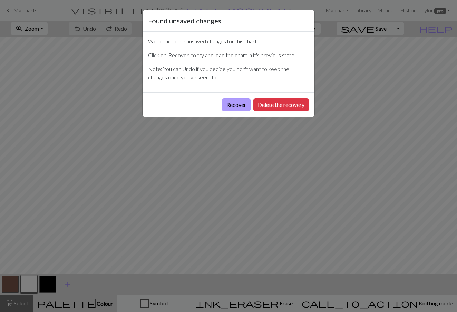
click at [236, 109] on button "Recover" at bounding box center [236, 104] width 29 height 13
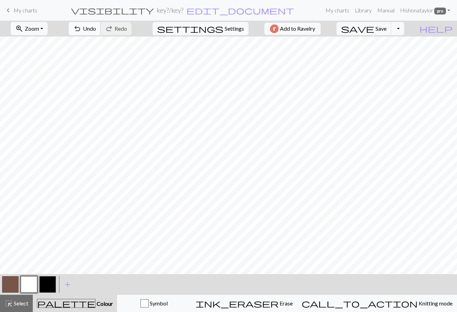
click at [96, 29] on span "Undo" at bounding box center [89, 28] width 13 height 7
click at [51, 281] on button "button" at bounding box center [47, 284] width 17 height 17
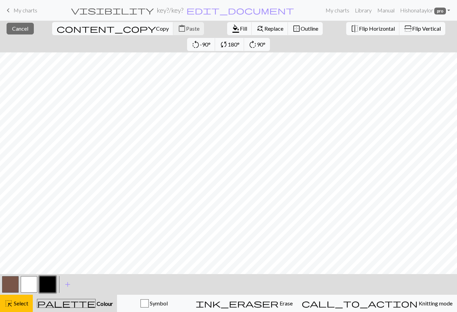
scroll to position [0, 0]
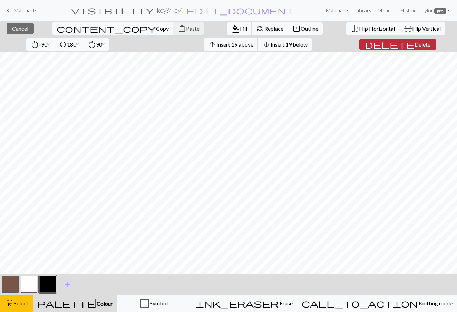
click at [414, 46] on span "Delete" at bounding box center [422, 44] width 16 height 7
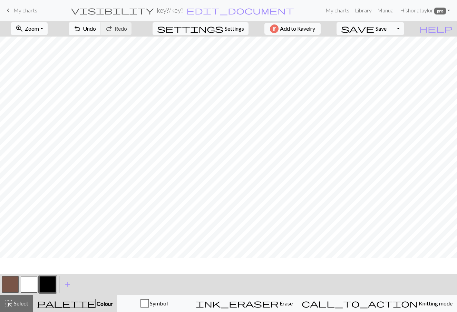
scroll to position [545, 69]
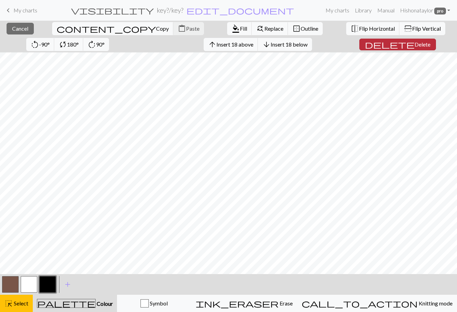
click at [414, 42] on span "Delete" at bounding box center [422, 44] width 16 height 7
click at [414, 43] on span "Delete" at bounding box center [422, 44] width 16 height 7
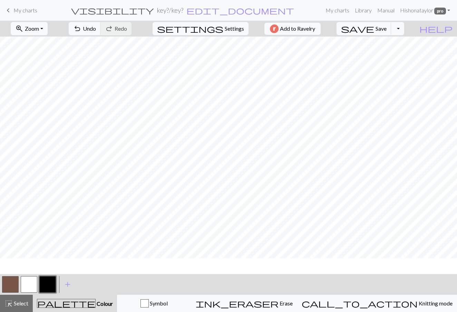
scroll to position [297, 69]
click at [44, 25] on button "zoom_in Zoom Zoom" at bounding box center [29, 28] width 37 height 13
click at [54, 52] on button "Fit width" at bounding box center [38, 54] width 54 height 11
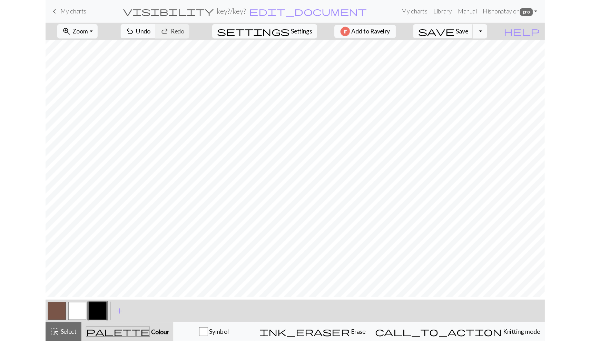
scroll to position [59, 0]
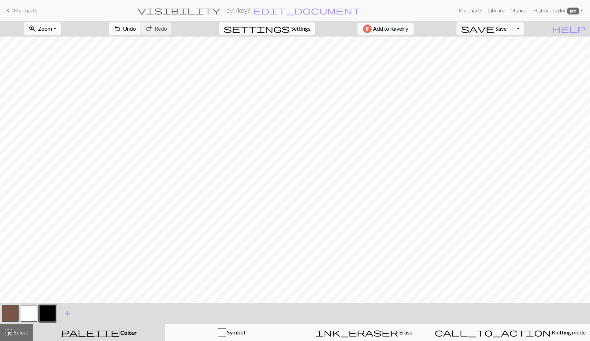
click at [61, 27] on button "zoom_in Zoom Zoom" at bounding box center [42, 28] width 37 height 13
click at [67, 54] on button "Fit width" at bounding box center [51, 54] width 54 height 11
click at [28, 312] on button "button" at bounding box center [29, 313] width 17 height 17
click at [16, 311] on button "button" at bounding box center [10, 313] width 17 height 17
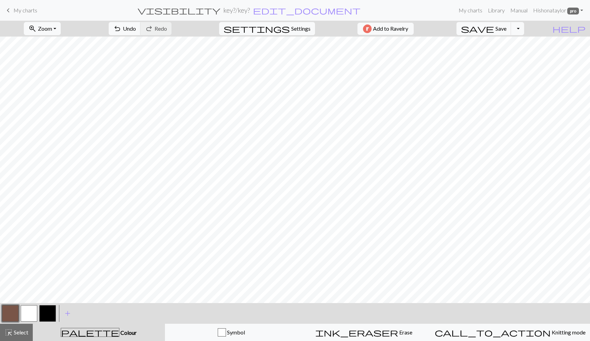
click at [29, 312] on button "button" at bounding box center [29, 313] width 17 height 17
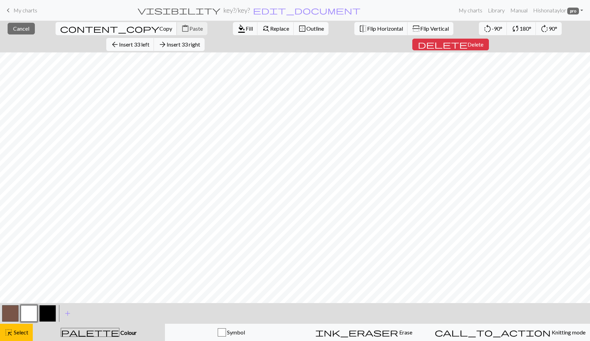
click at [159, 31] on span "Copy" at bounding box center [165, 28] width 13 height 7
click at [159, 28] on span "Copy" at bounding box center [165, 28] width 13 height 7
click at [19, 27] on span "Cancel" at bounding box center [21, 28] width 16 height 7
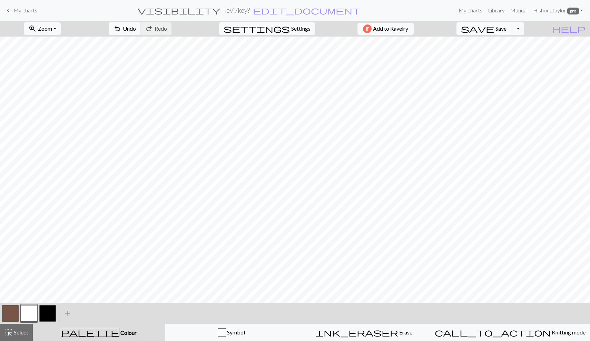
click at [456, 28] on span "Save" at bounding box center [500, 28] width 11 height 7
click at [456, 31] on button "Toggle Dropdown" at bounding box center [517, 28] width 13 height 13
click at [456, 45] on button "file_copy Save a copy" at bounding box center [467, 43] width 114 height 11
click at [280, 10] on span "edit_document" at bounding box center [319, 11] width 108 height 10
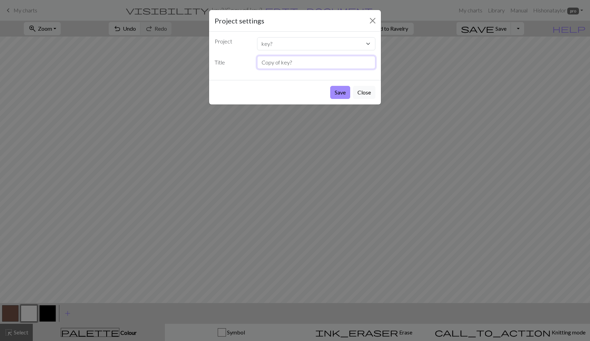
click at [285, 59] on input "Copy of key?" at bounding box center [316, 62] width 119 height 13
click at [295, 62] on input "Copy of key?" at bounding box center [316, 62] width 119 height 13
type input "key swatch"
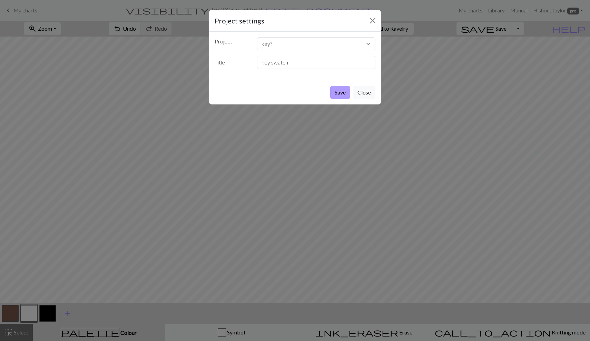
click at [341, 87] on button "Save" at bounding box center [340, 92] width 20 height 13
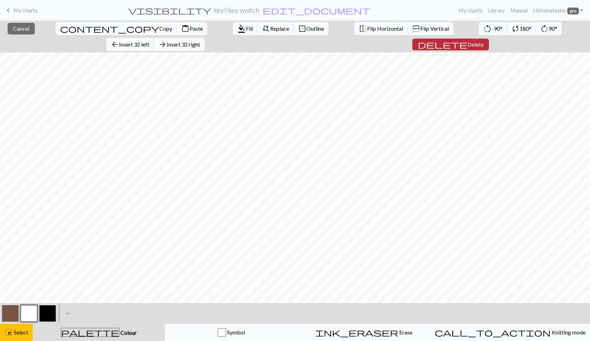
click at [456, 41] on span "Delete" at bounding box center [475, 44] width 16 height 7
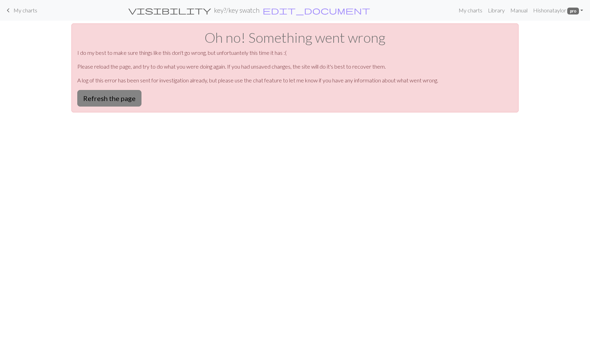
click at [128, 94] on button "Refresh the page" at bounding box center [109, 98] width 64 height 17
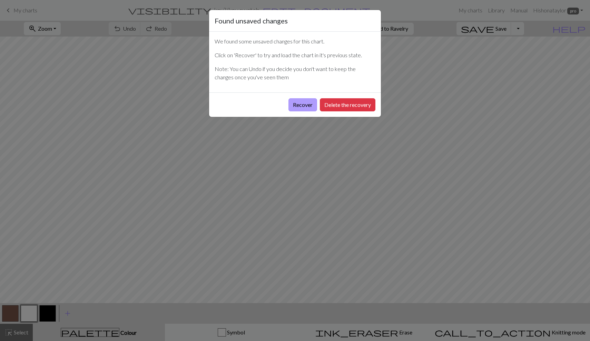
click at [308, 107] on button "Recover" at bounding box center [302, 104] width 29 height 13
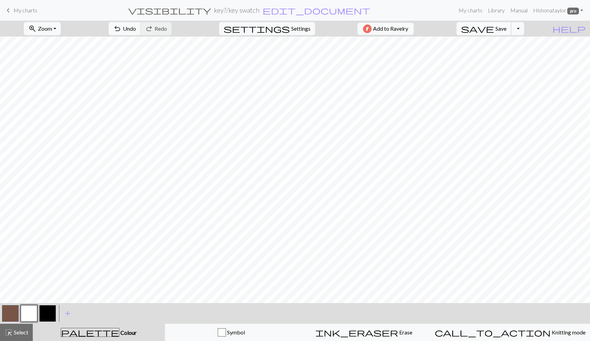
click at [494, 26] on span "save" at bounding box center [477, 29] width 33 height 10
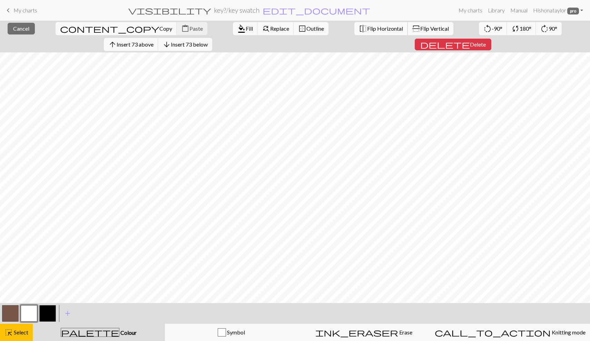
click at [367, 27] on span "Flip Horizontal" at bounding box center [385, 28] width 36 height 7
click at [19, 28] on span "Cancel" at bounding box center [21, 28] width 16 height 7
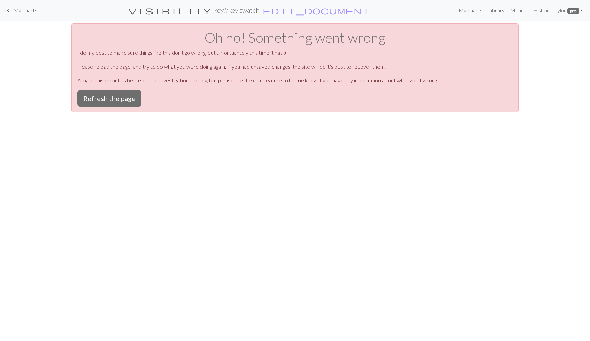
scroll to position [0, 0]
click at [126, 94] on button "Refresh the page" at bounding box center [109, 98] width 64 height 17
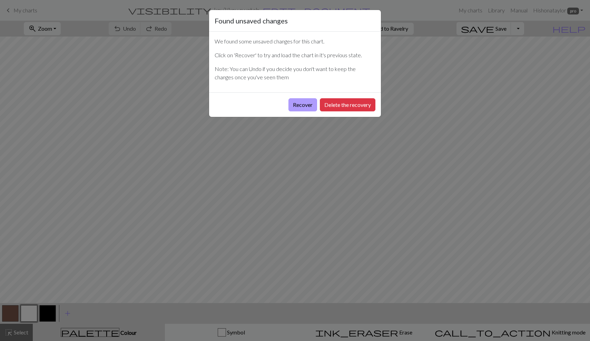
click at [307, 102] on button "Recover" at bounding box center [302, 104] width 29 height 13
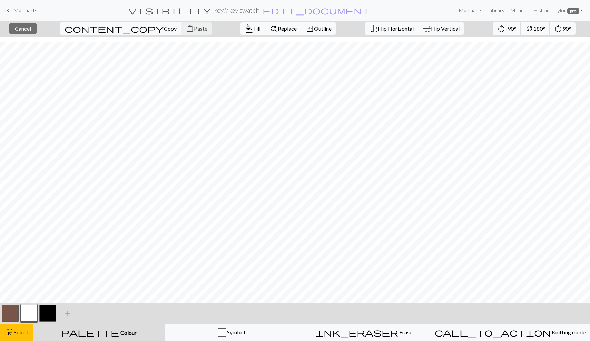
scroll to position [215, 0]
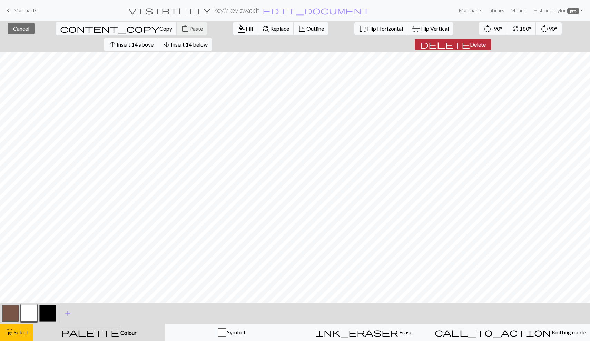
click at [470, 40] on span "delete" at bounding box center [445, 45] width 50 height 10
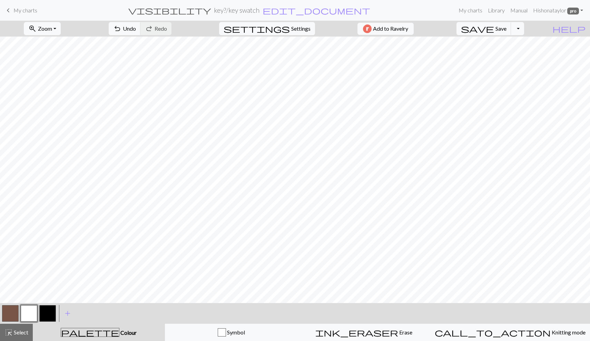
scroll to position [171, 0]
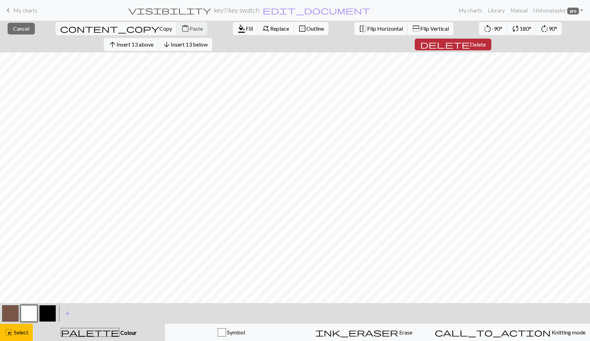
click at [486, 41] on span "Delete" at bounding box center [478, 44] width 16 height 7
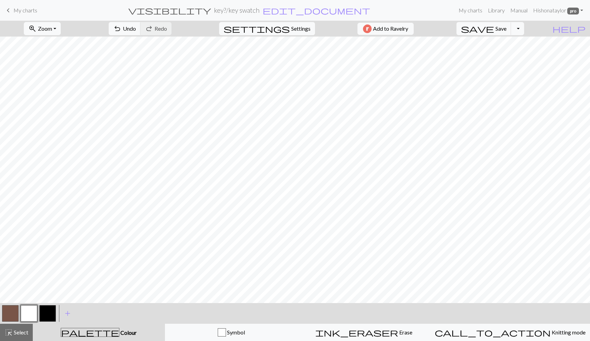
scroll to position [0, 0]
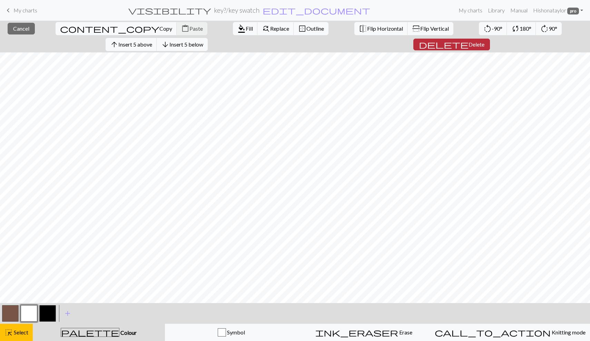
click at [484, 41] on span "Delete" at bounding box center [476, 44] width 16 height 7
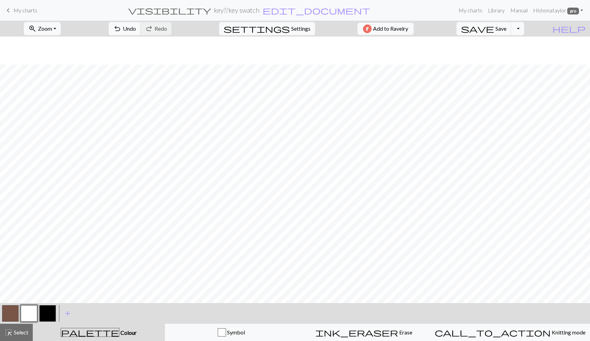
scroll to position [6, 0]
click at [136, 26] on span "Undo" at bounding box center [129, 28] width 13 height 7
click at [15, 309] on button "button" at bounding box center [10, 313] width 17 height 17
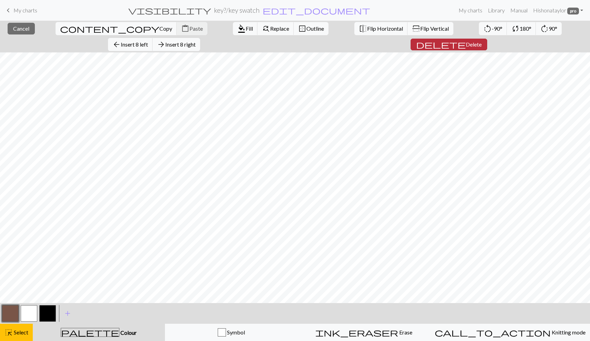
click at [481, 41] on span "Delete" at bounding box center [474, 44] width 16 height 7
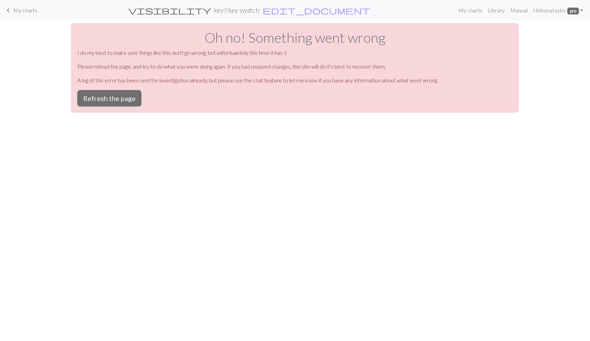
scroll to position [0, 0]
click at [124, 106] on button "Refresh the page" at bounding box center [109, 98] width 64 height 17
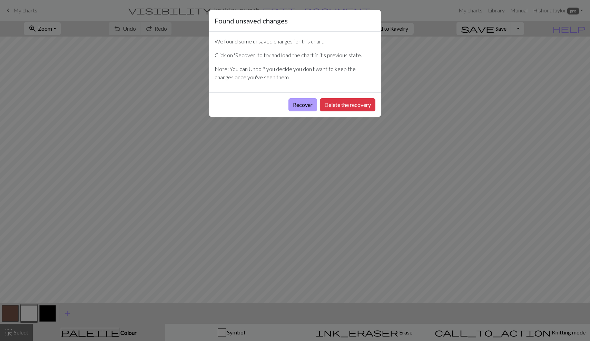
click at [308, 104] on button "Recover" at bounding box center [302, 104] width 29 height 13
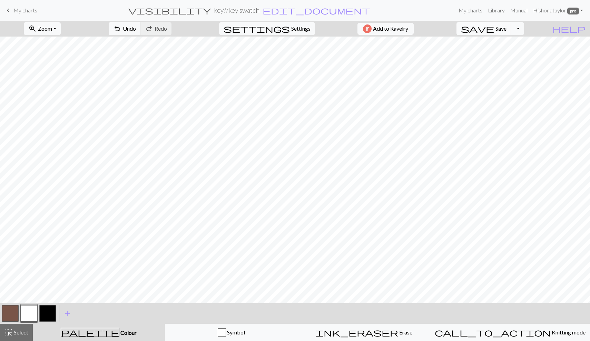
click at [510, 32] on button "save Save Save" at bounding box center [483, 28] width 55 height 13
